Goal: Task Accomplishment & Management: Use online tool/utility

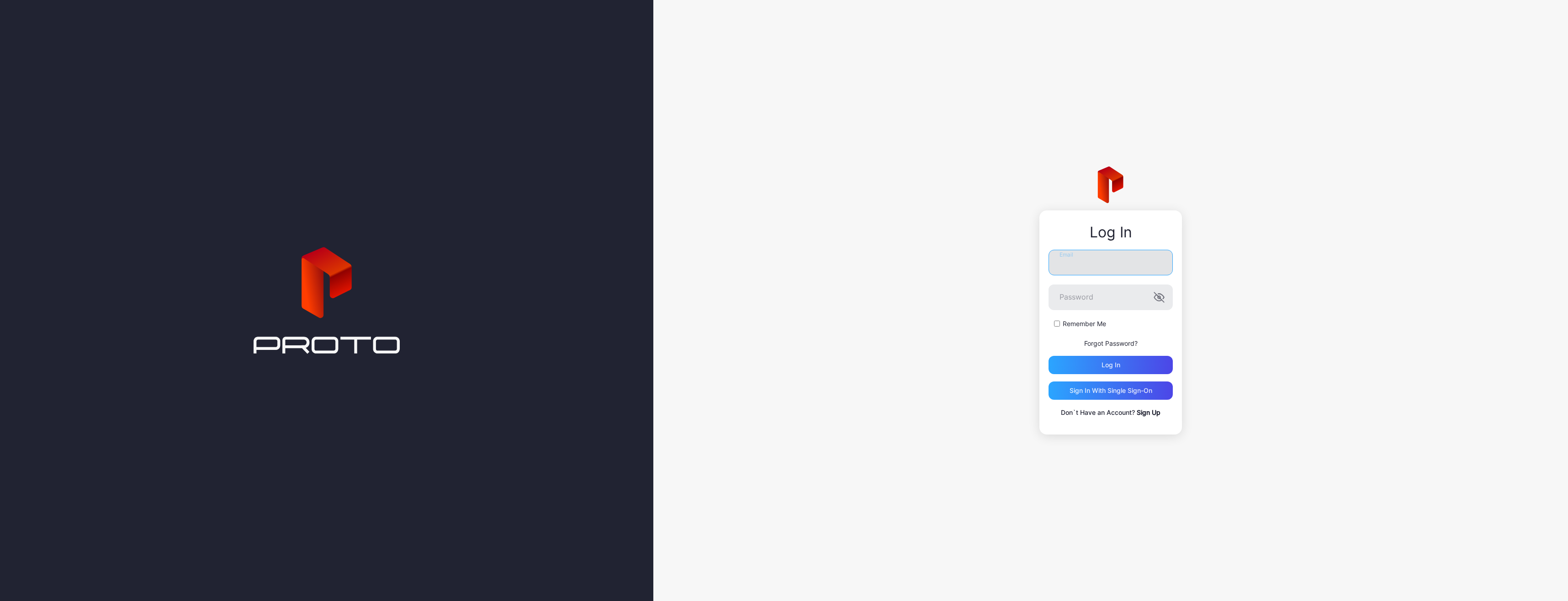
click at [1064, 270] on input "Email" at bounding box center [1111, 262] width 124 height 26
paste input "**********"
click at [1074, 269] on input "**********" at bounding box center [1111, 262] width 124 height 26
type input "**********"
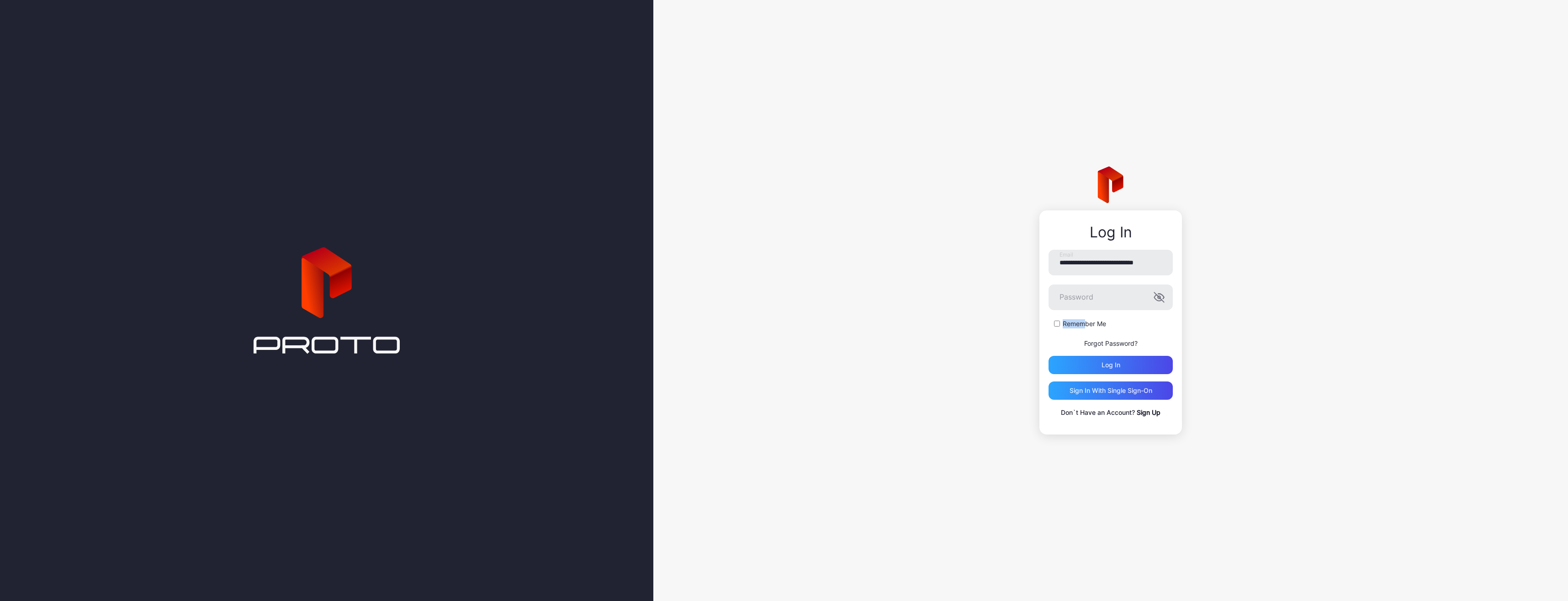
click at [1083, 309] on form "**********" at bounding box center [1111, 312] width 124 height 124
click at [1113, 364] on div "Log in" at bounding box center [1111, 368] width 19 height 8
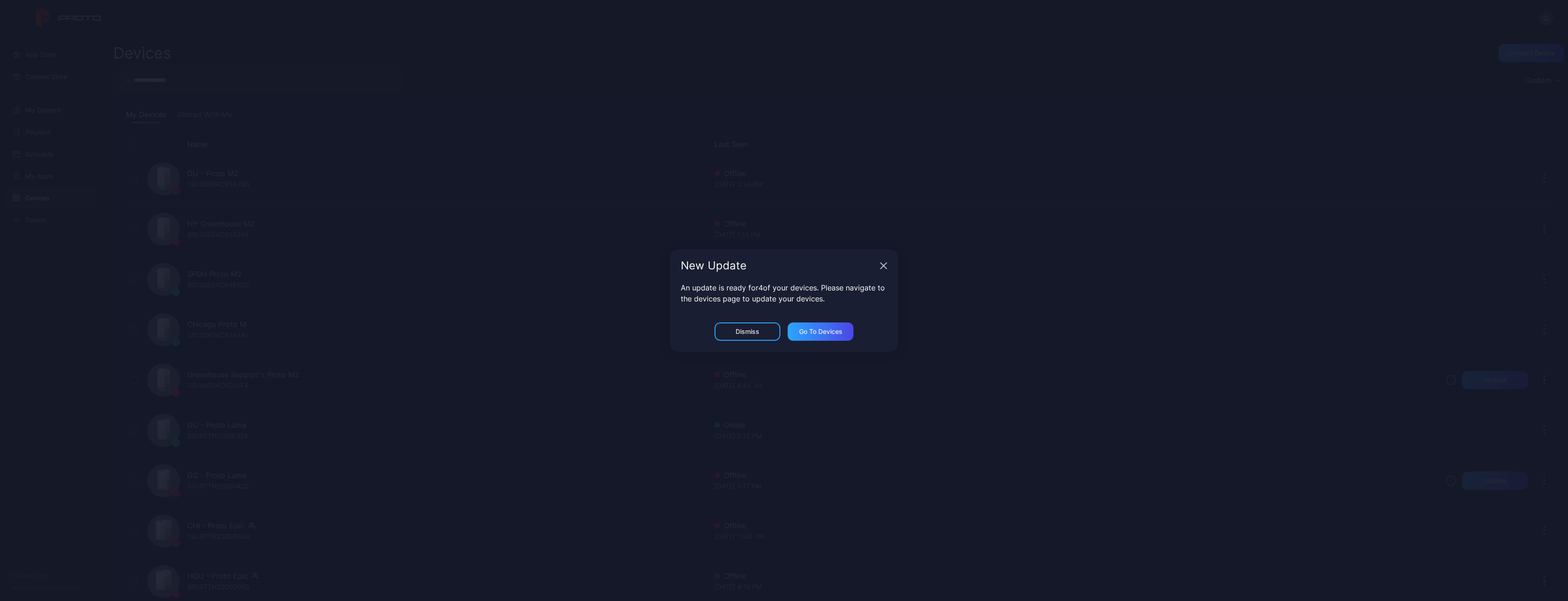
click at [884, 268] on icon "button" at bounding box center [884, 266] width 8 height 8
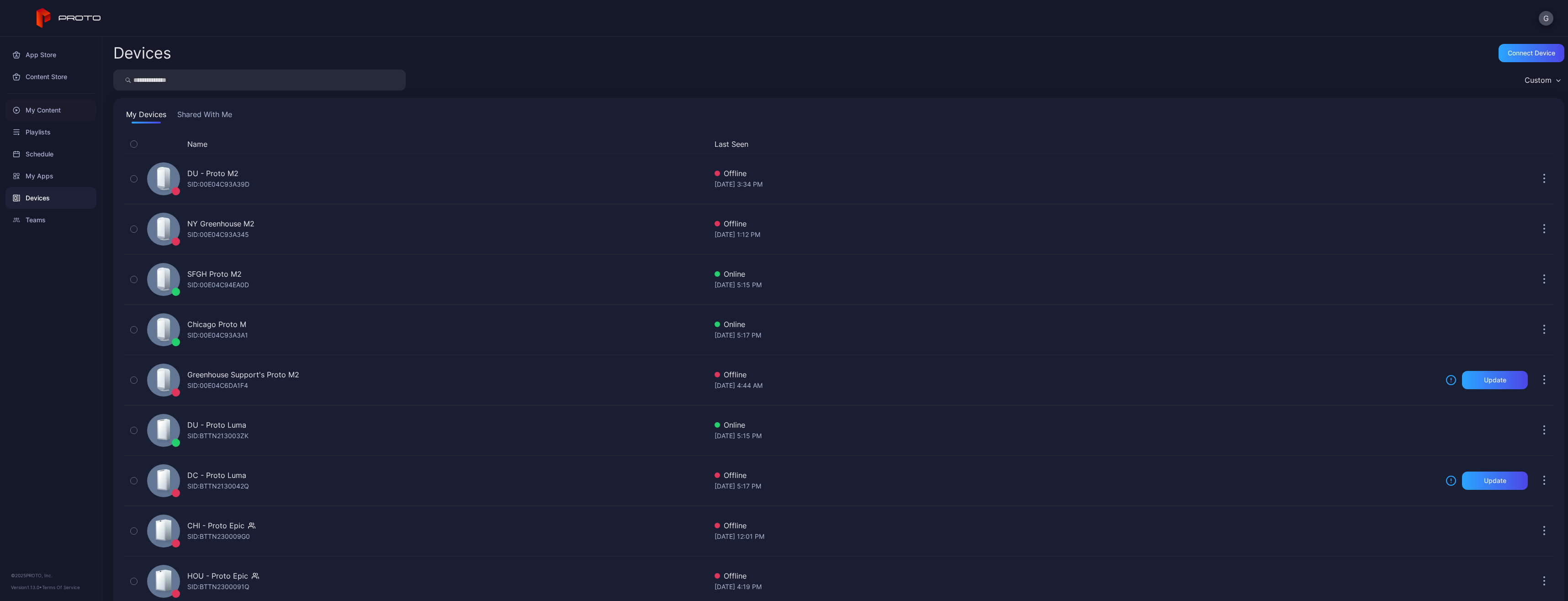
click at [28, 115] on div "My Content" at bounding box center [51, 110] width 91 height 22
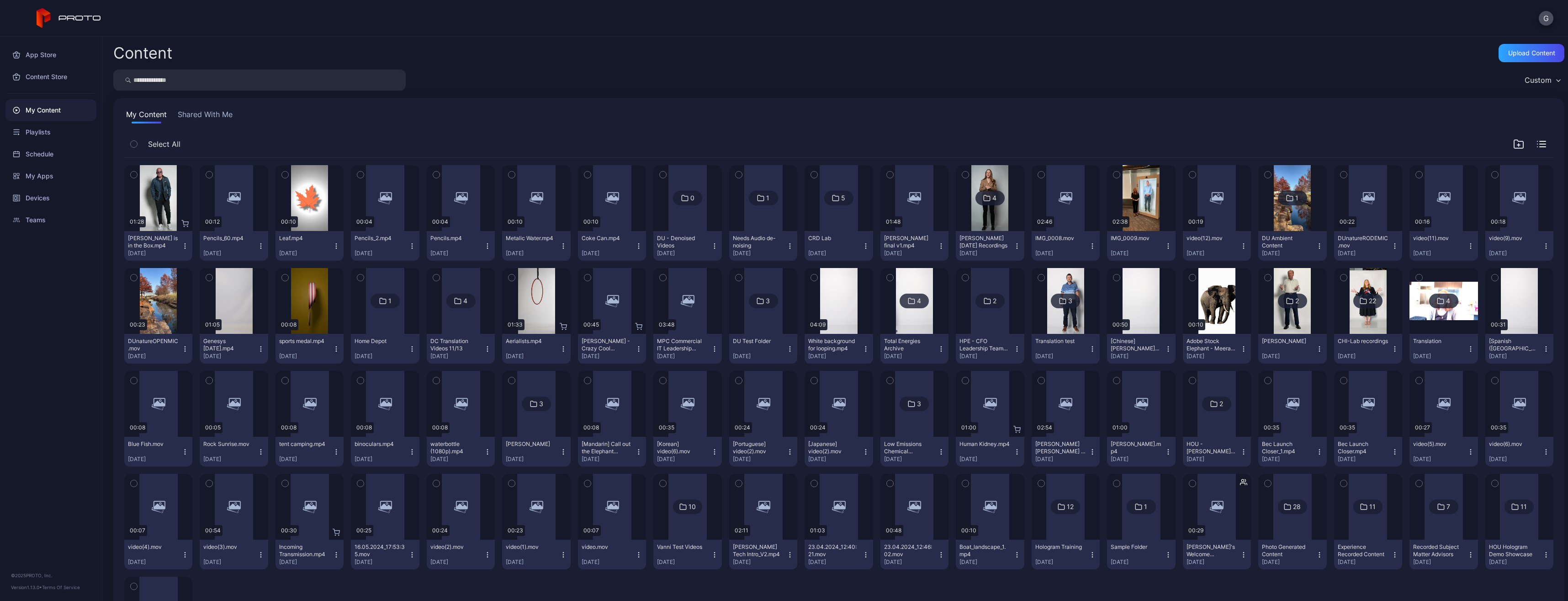
click at [167, 76] on input "search" at bounding box center [259, 80] width 292 height 21
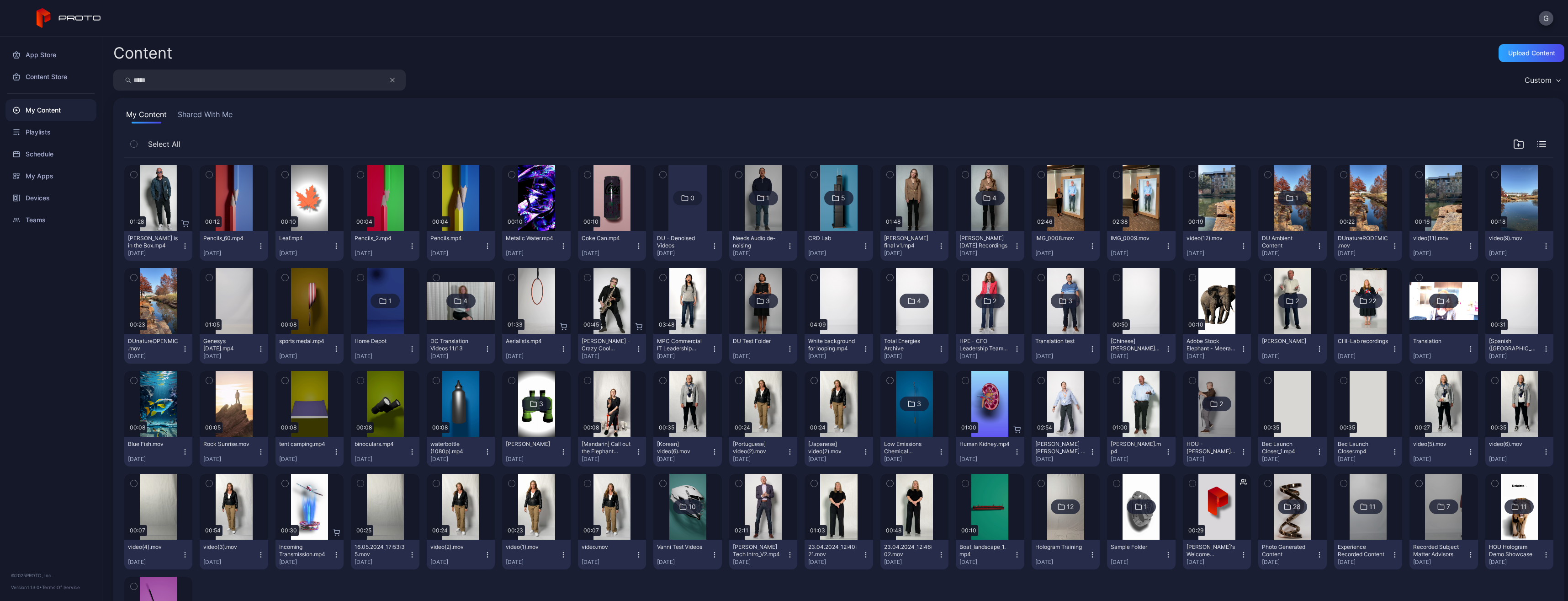
type input "*****"
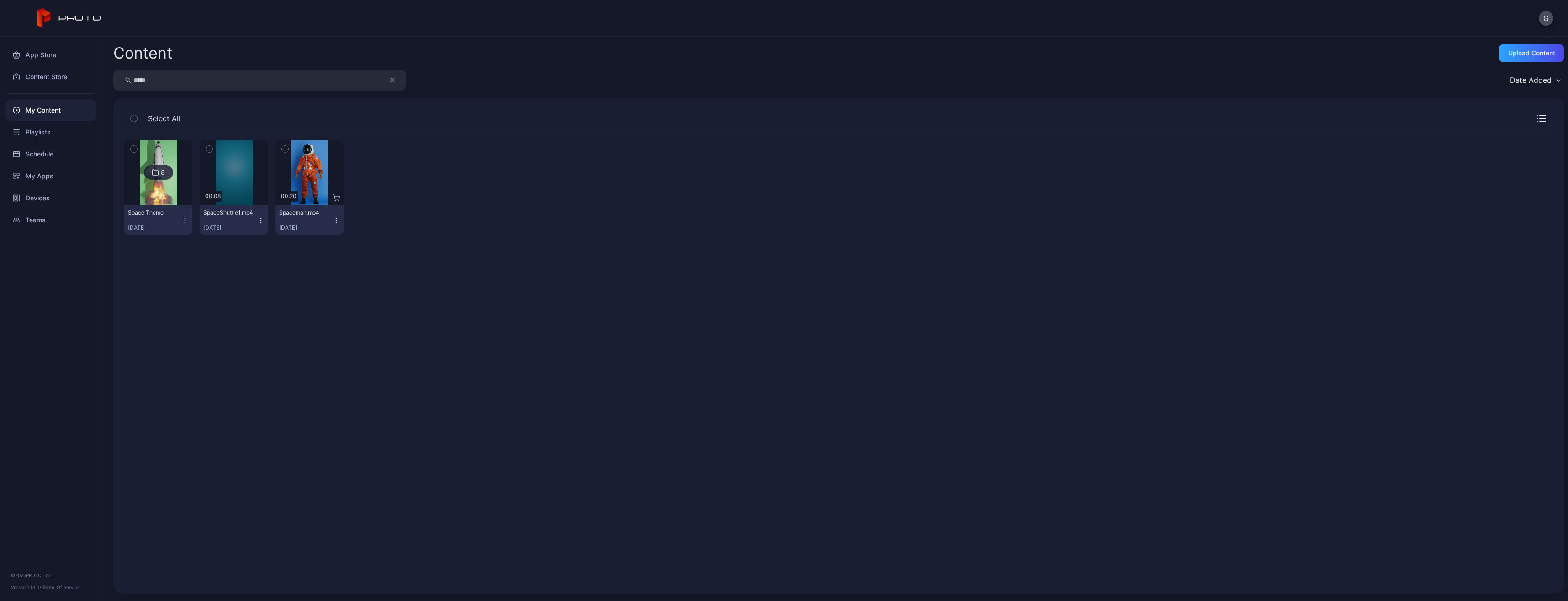
click at [134, 153] on icon "button" at bounding box center [133, 149] width 6 height 10
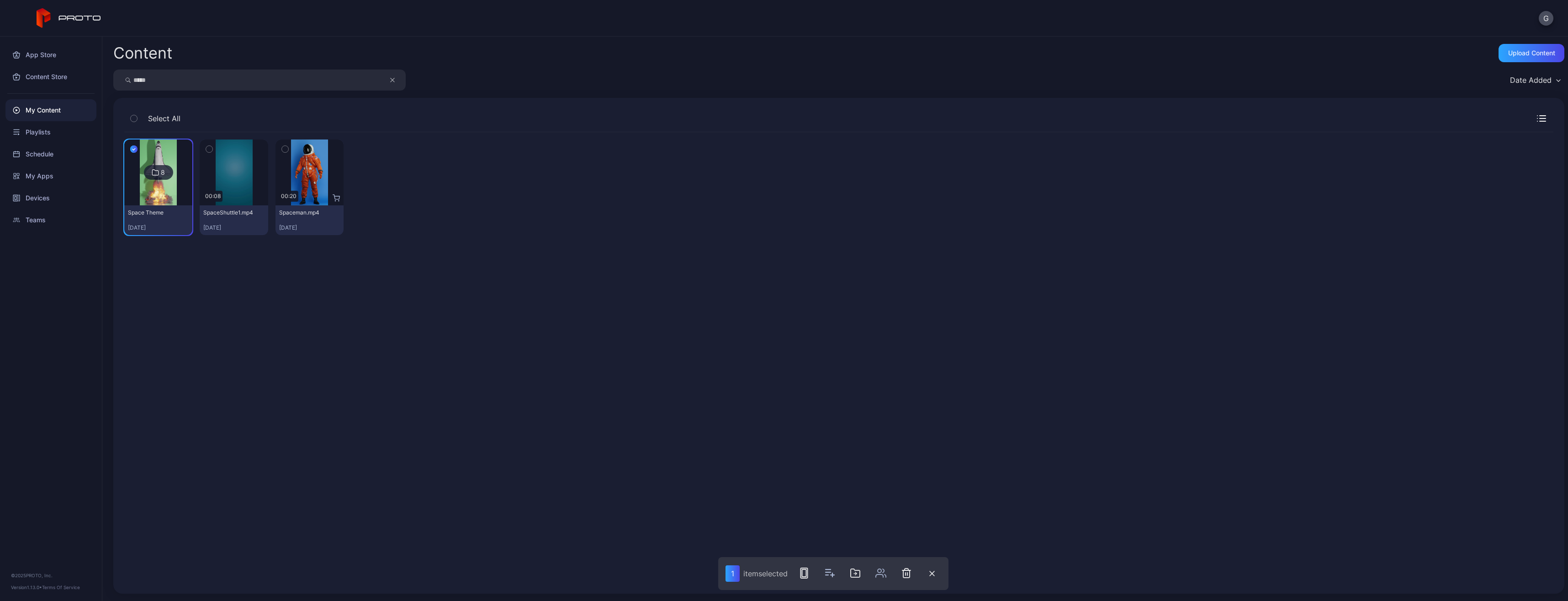
click at [209, 147] on icon "button" at bounding box center [209, 149] width 6 height 10
click at [282, 149] on icon "button" at bounding box center [285, 149] width 6 height 10
click at [1526, 120] on div at bounding box center [1530, 118] width 33 height 6
click at [1538, 120] on icon "button" at bounding box center [1542, 118] width 9 height 6
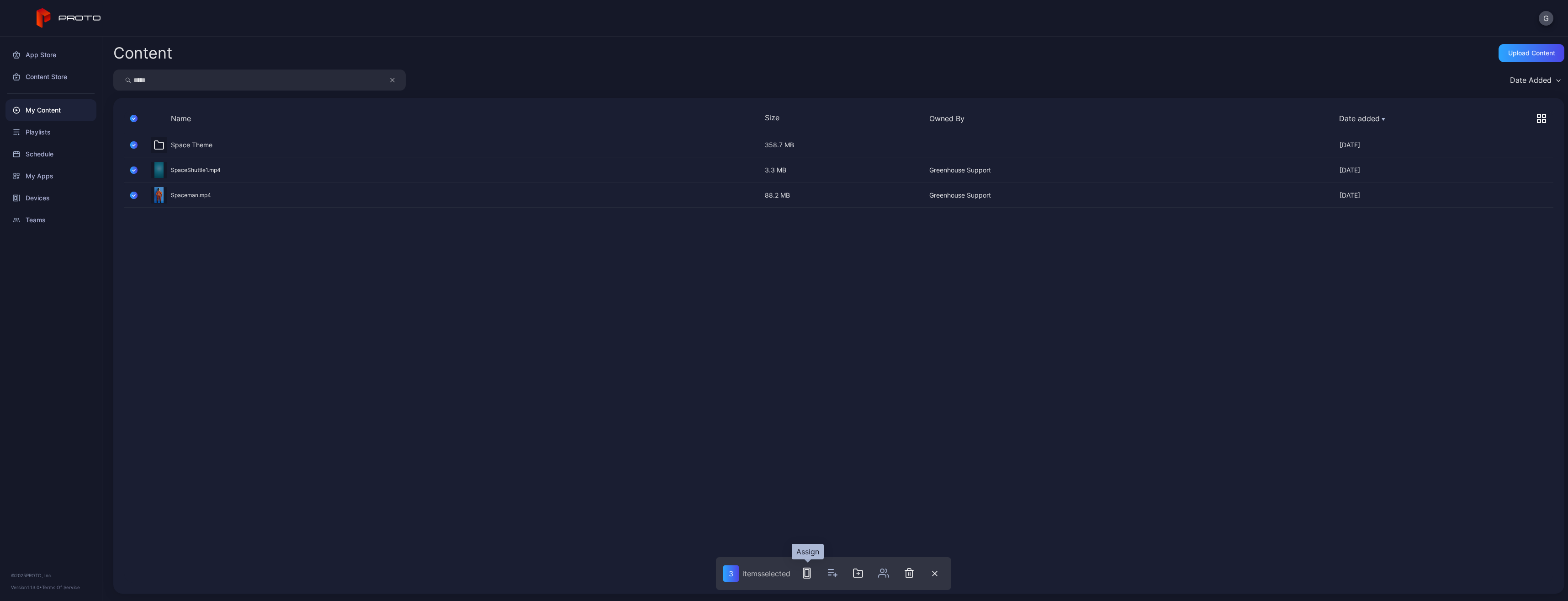
click at [807, 572] on icon "button" at bounding box center [807, 573] width 11 height 11
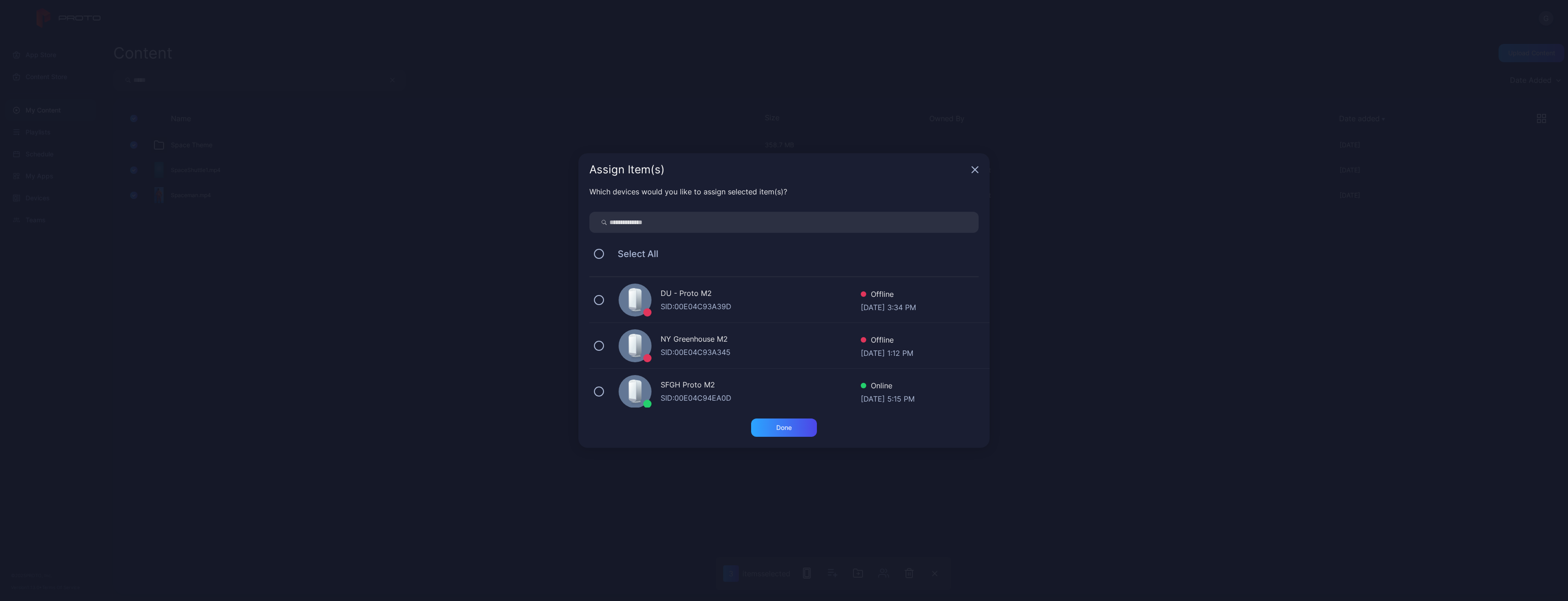
click at [695, 347] on div "SID: 00E04C93A345" at bounding box center [761, 352] width 200 height 11
click at [763, 427] on div "Done" at bounding box center [784, 427] width 66 height 18
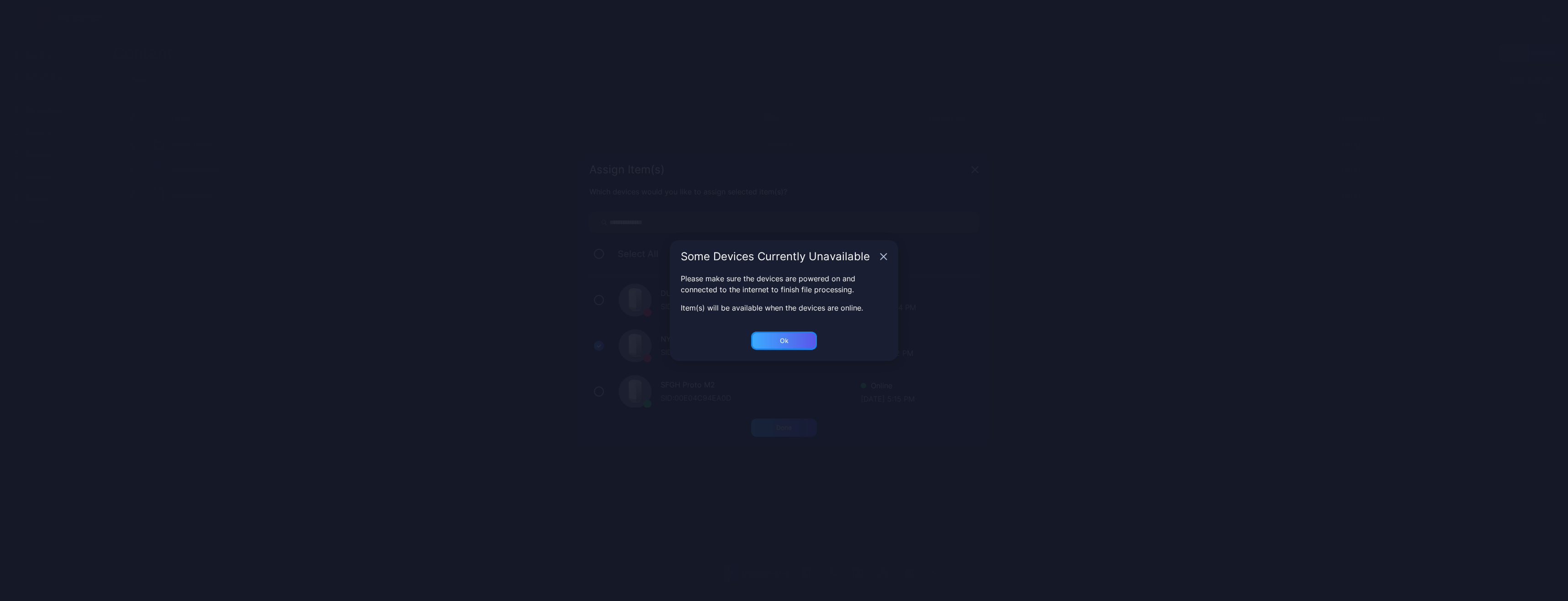
click at [789, 418] on div "Ok" at bounding box center [784, 427] width 66 height 18
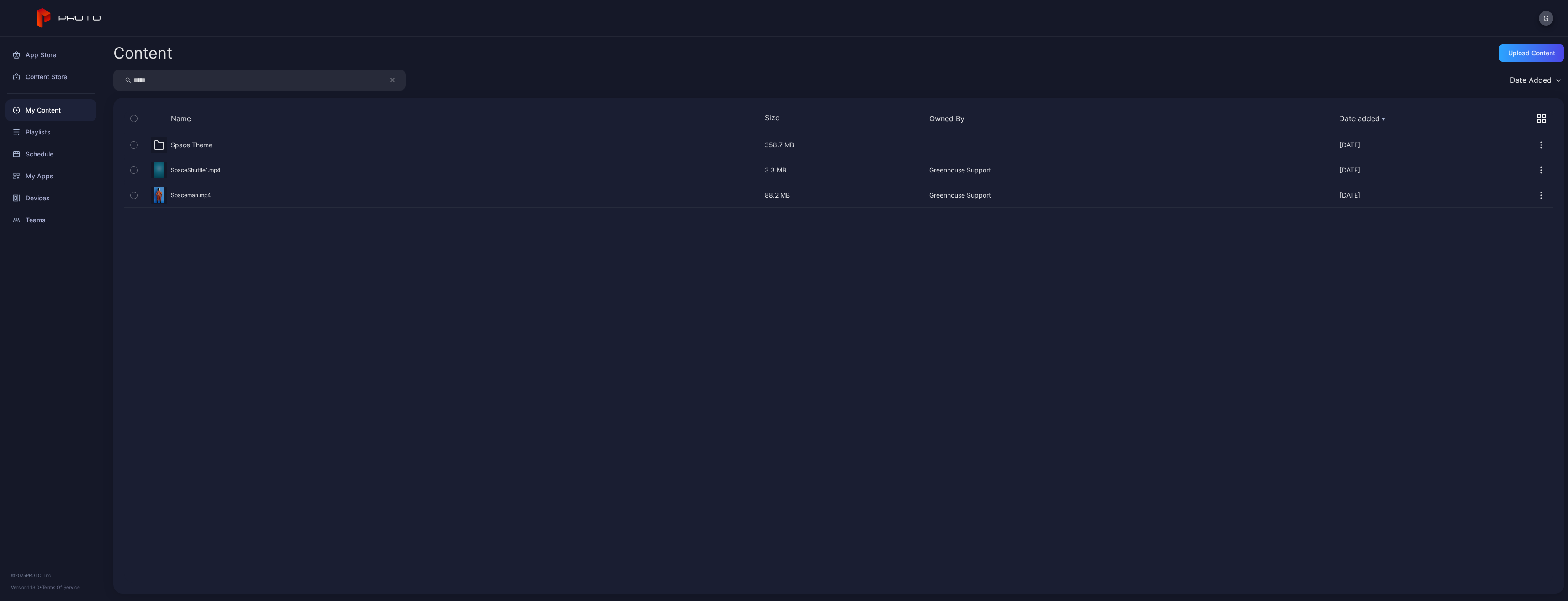
click at [49, 108] on div "My Content" at bounding box center [51, 110] width 91 height 22
click at [62, 113] on div "My Content" at bounding box center [51, 110] width 91 height 22
click at [48, 112] on div "My Content" at bounding box center [51, 110] width 91 height 22
click at [130, 194] on div "button" at bounding box center [133, 195] width 8 height 8
click at [133, 169] on icon "button" at bounding box center [133, 170] width 6 height 10
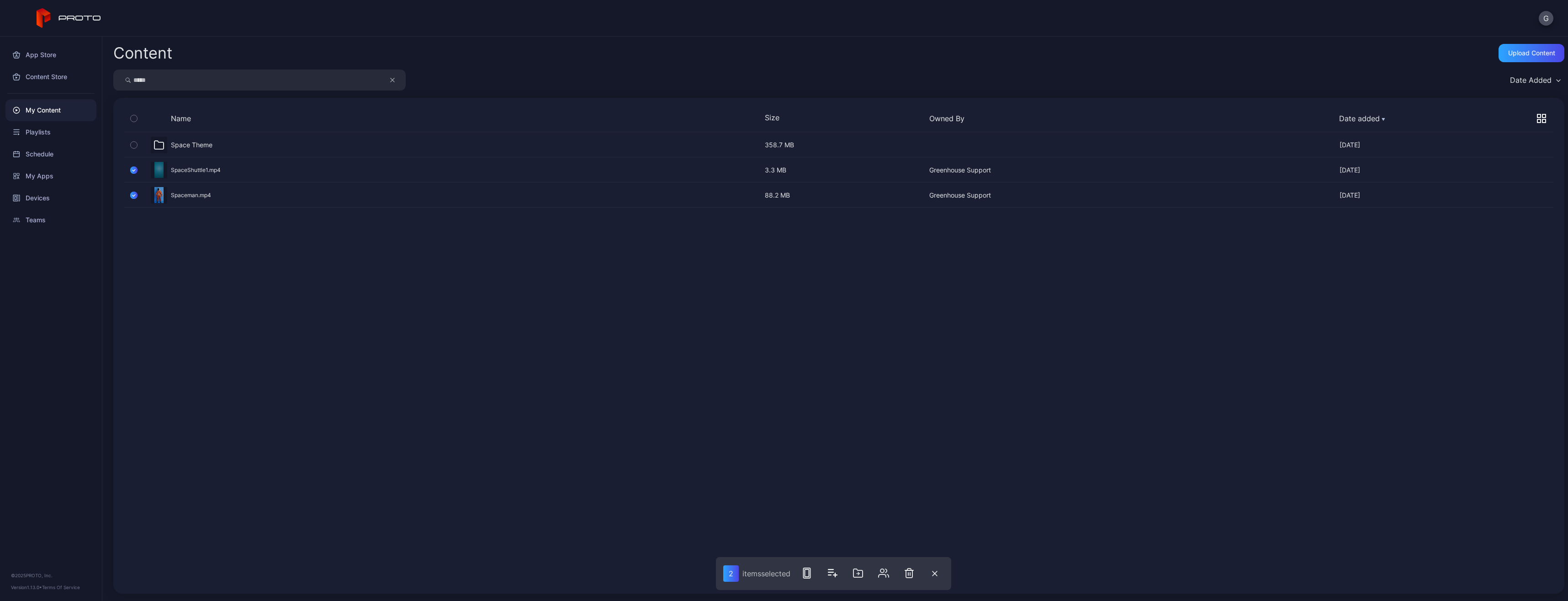
click at [190, 144] on div "Space Theme" at bounding box center [192, 145] width 41 height 8
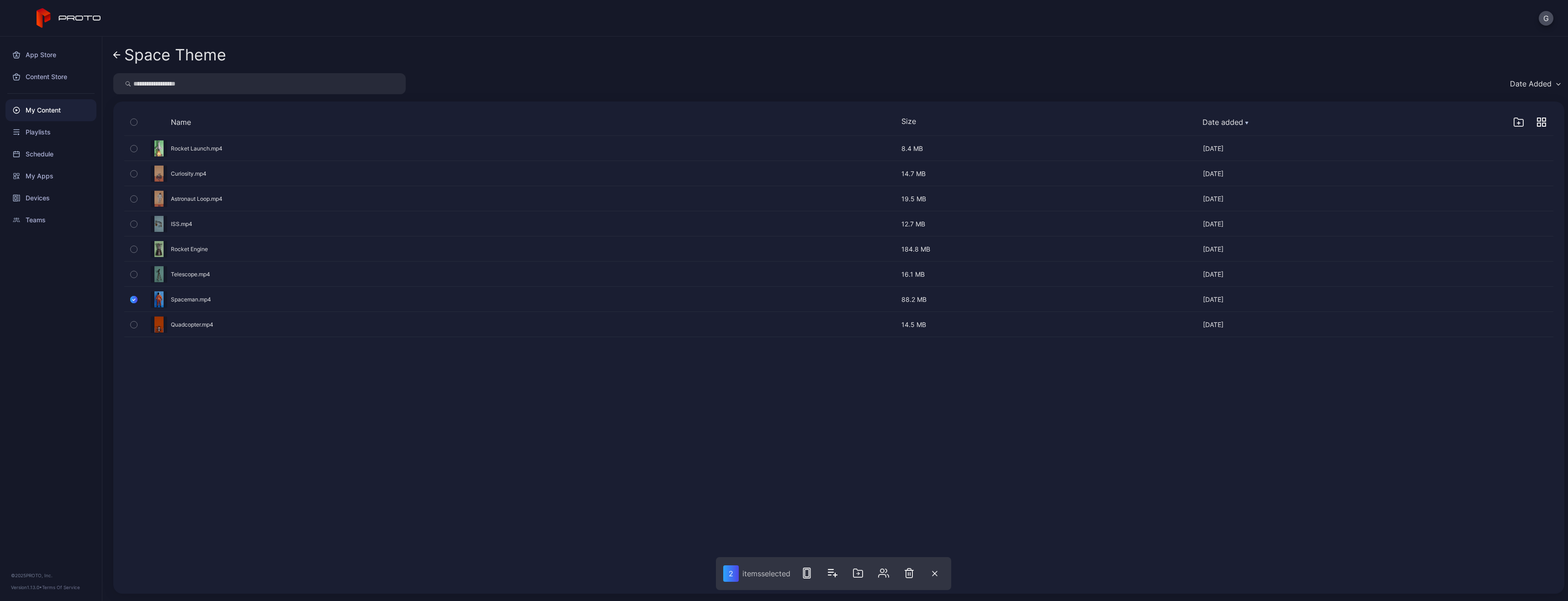
click at [136, 325] on icon "button" at bounding box center [133, 324] width 6 height 10
click at [137, 201] on button "button" at bounding box center [134, 198] width 19 height 24
click at [134, 178] on icon "button" at bounding box center [133, 174] width 6 height 10
click at [135, 150] on icon "button" at bounding box center [133, 149] width 6 height 10
click at [137, 228] on button "button" at bounding box center [134, 223] width 19 height 24
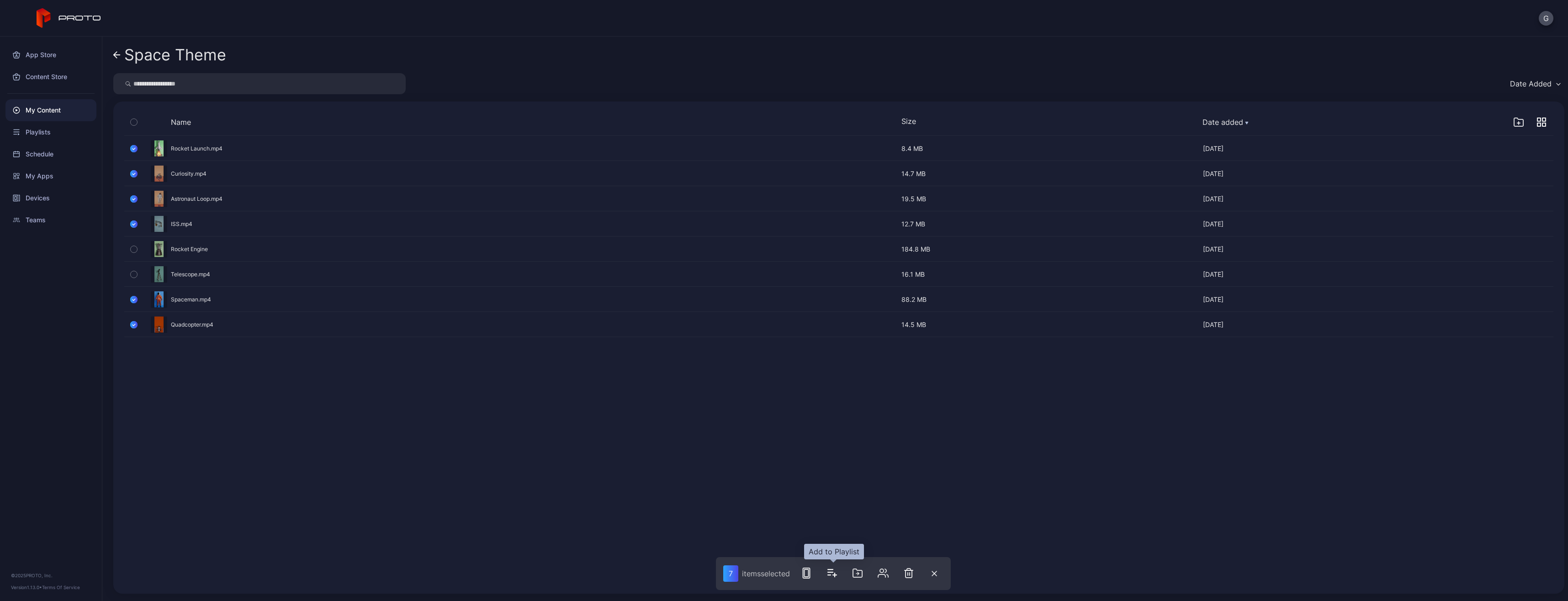
click at [831, 575] on icon "button" at bounding box center [832, 573] width 11 height 11
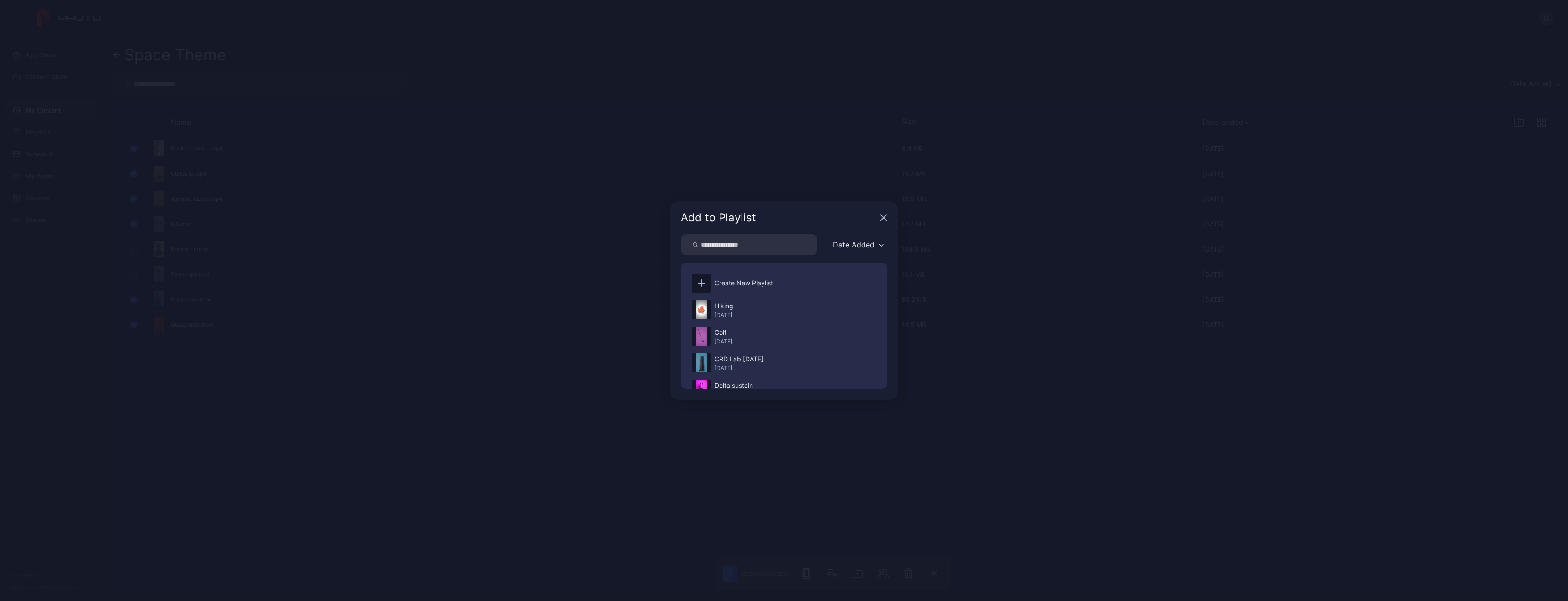
click at [744, 250] on input "search" at bounding box center [749, 244] width 137 height 21
type input "*****"
click at [766, 282] on div "Create New Playlist" at bounding box center [744, 283] width 59 height 11
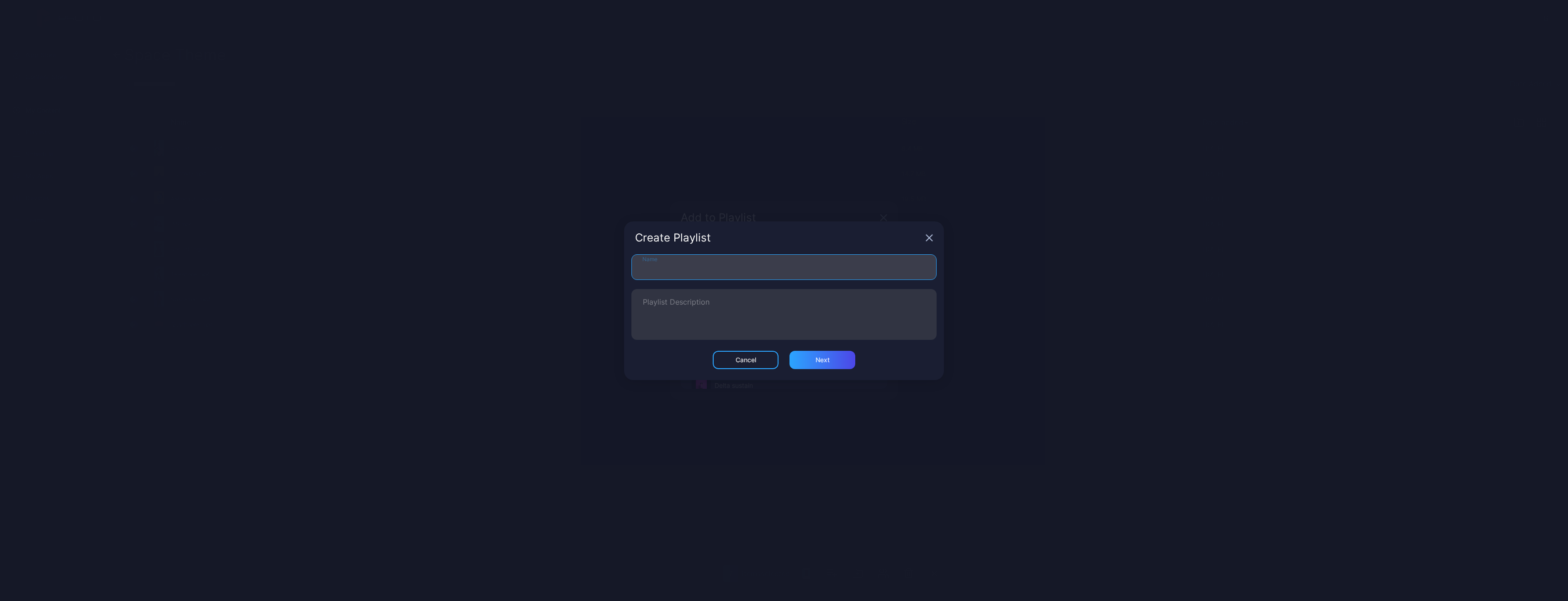
click at [700, 274] on input "Name" at bounding box center [784, 267] width 306 height 26
type input "*****"
click at [810, 362] on div "Next" at bounding box center [822, 360] width 66 height 18
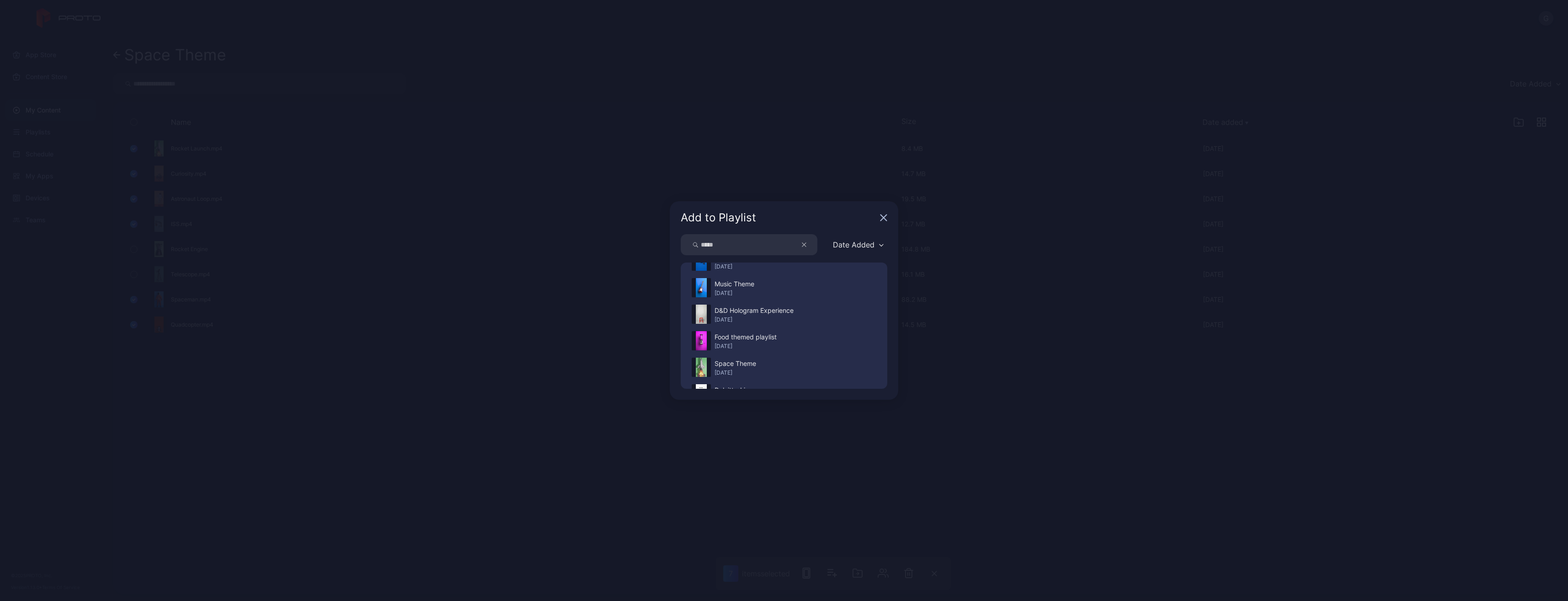
scroll to position [275, 0]
click at [884, 219] on icon "button" at bounding box center [884, 217] width 8 height 8
